Goal: Task Accomplishment & Management: Use online tool/utility

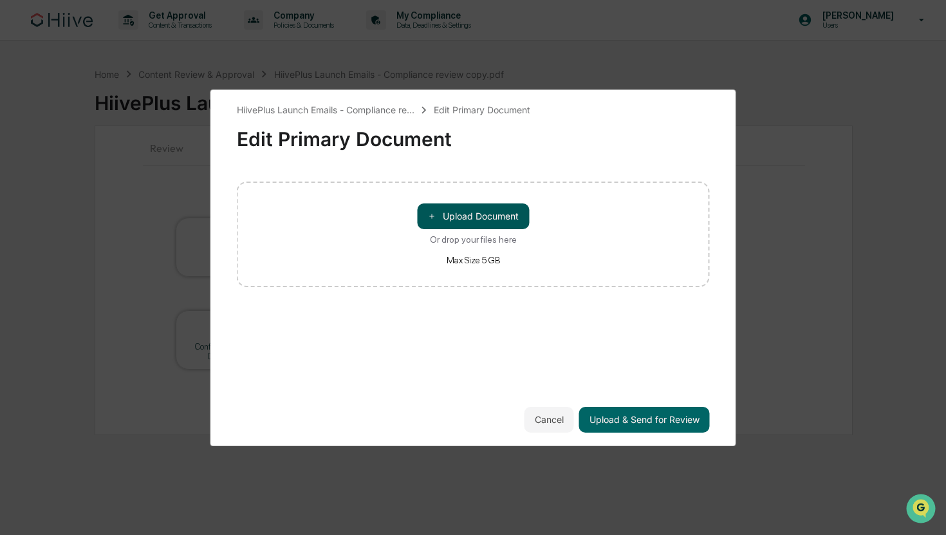
click at [499, 219] on button "＋ Upload Document" at bounding box center [473, 216] width 112 height 26
click at [467, 219] on button "＋ Upload Document" at bounding box center [473, 216] width 112 height 26
click at [871, 168] on div "HiivePlus Launch Emails - Compliance re... Edit Primary Document Edit Primary D…" at bounding box center [473, 267] width 946 height 535
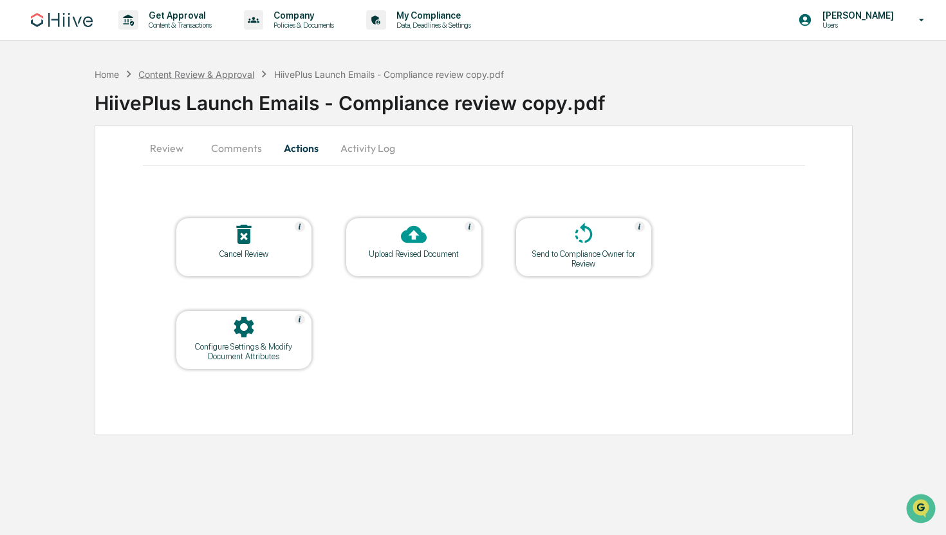
click at [227, 71] on div "Content Review & Approval" at bounding box center [196, 74] width 116 height 11
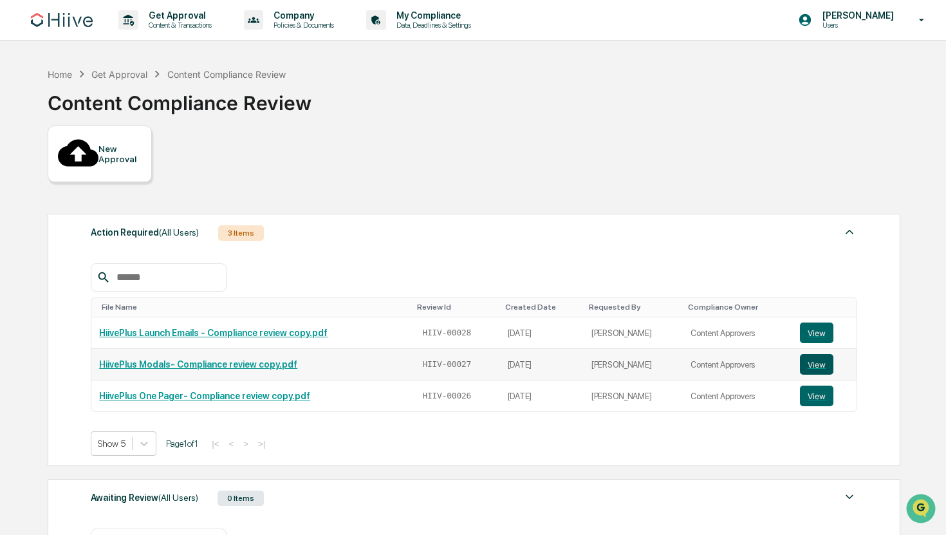
click at [817, 354] on button "View" at bounding box center [816, 364] width 33 height 21
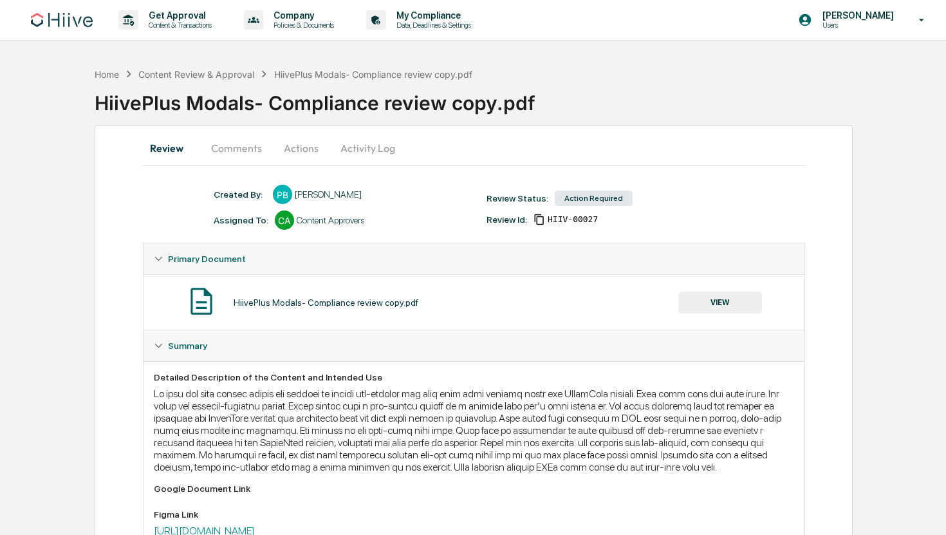
click at [328, 148] on button "Actions" at bounding box center [301, 148] width 58 height 31
